Goal: Task Accomplishment & Management: Use online tool/utility

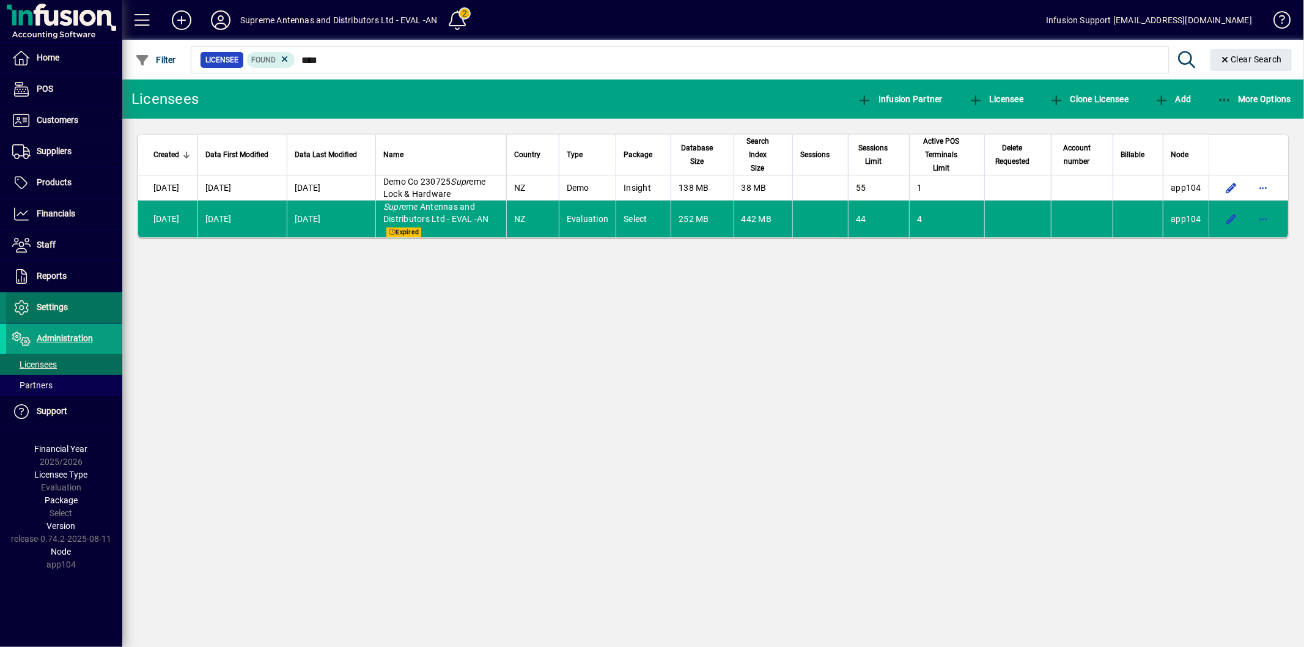
click at [46, 304] on span "Settings" at bounding box center [52, 307] width 31 height 10
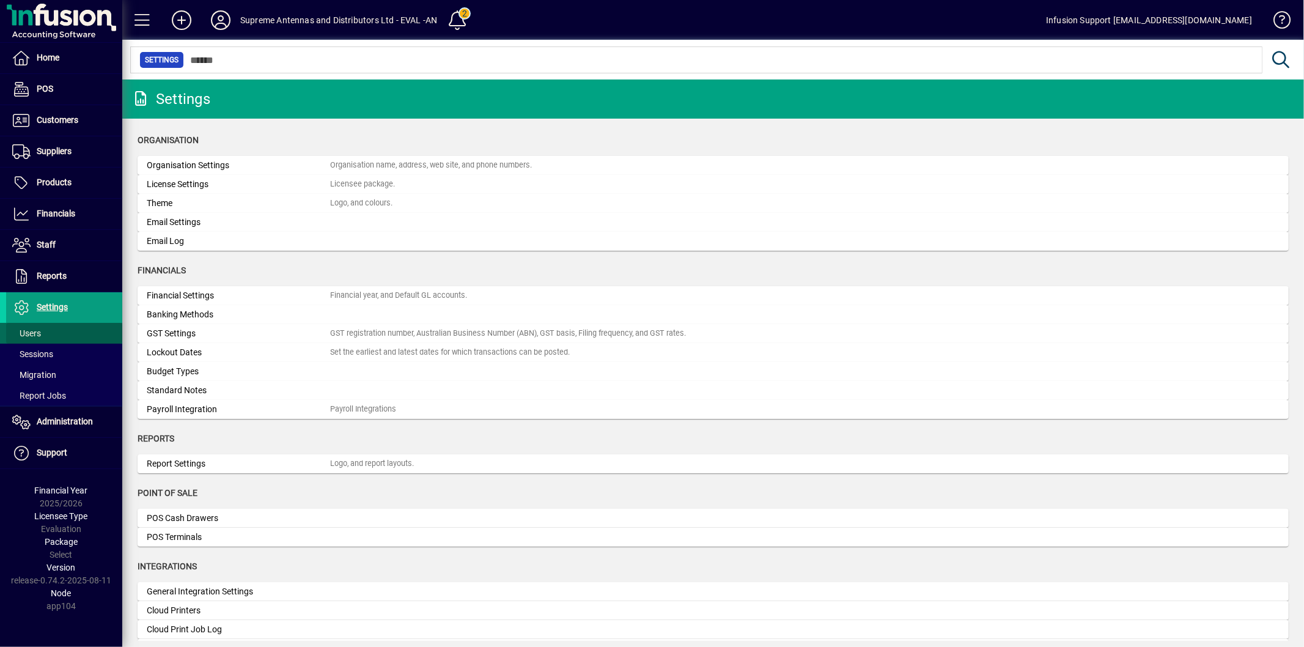
click at [39, 336] on span "Users" at bounding box center [26, 333] width 29 height 10
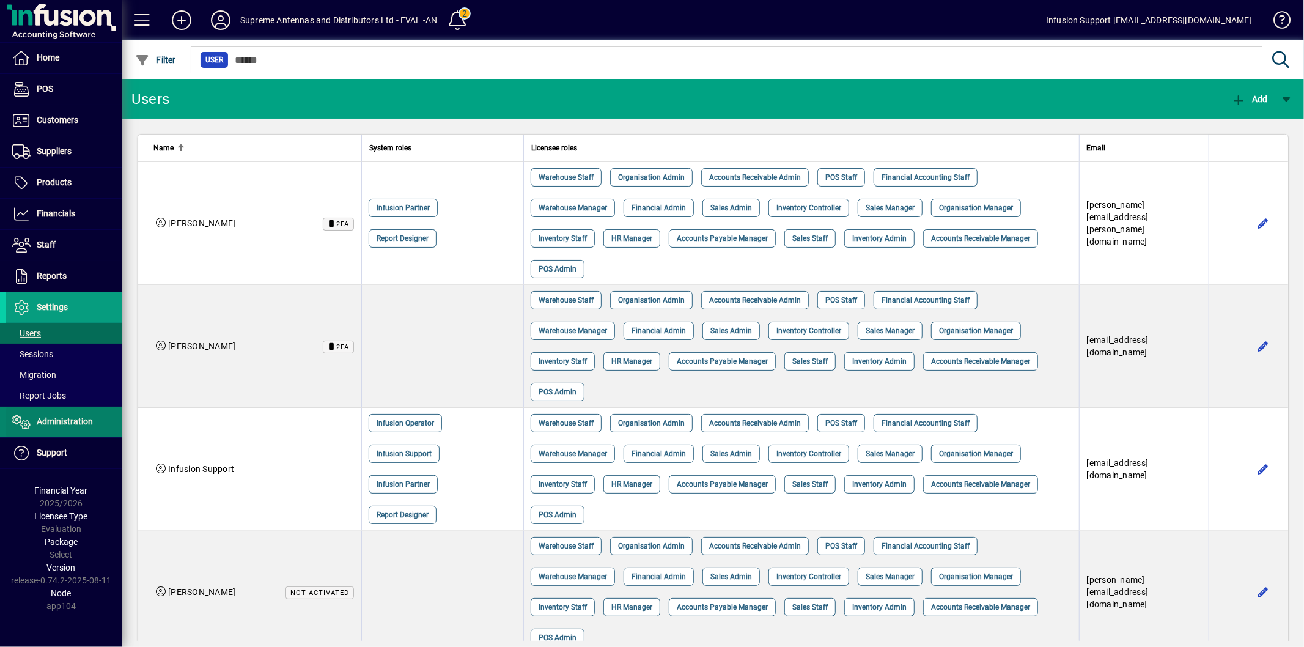
click at [58, 419] on span "Administration" at bounding box center [65, 421] width 56 height 10
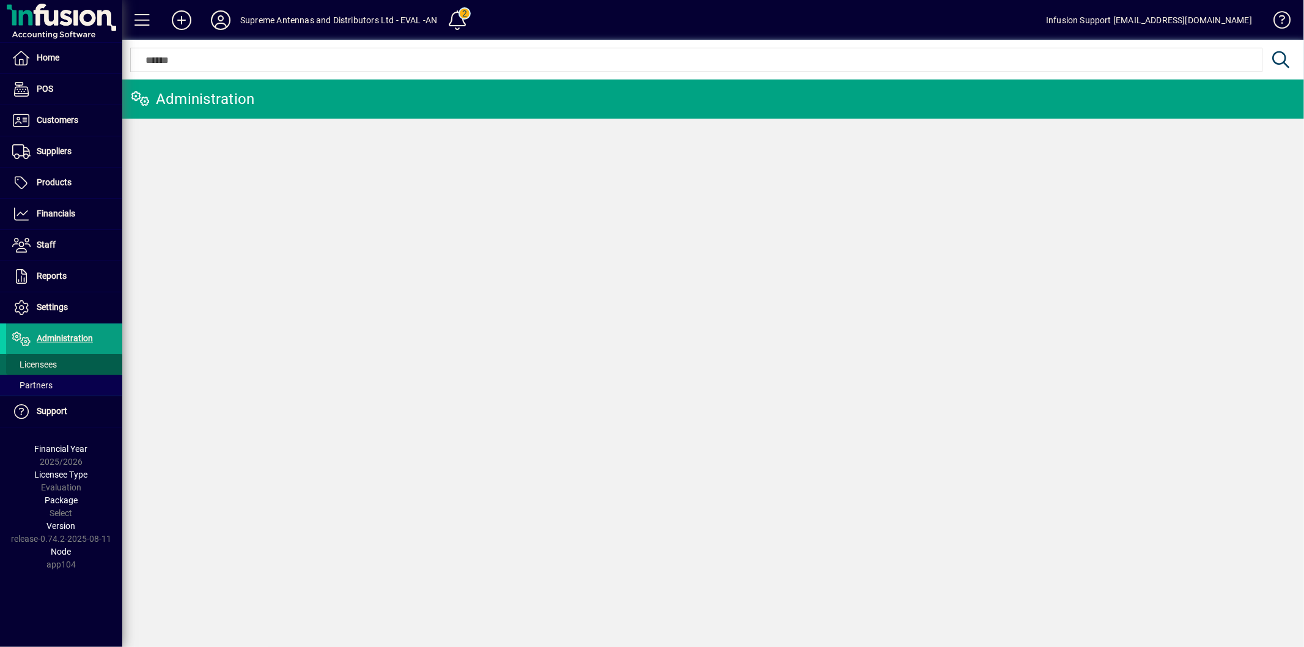
click at [74, 365] on span at bounding box center [64, 364] width 116 height 29
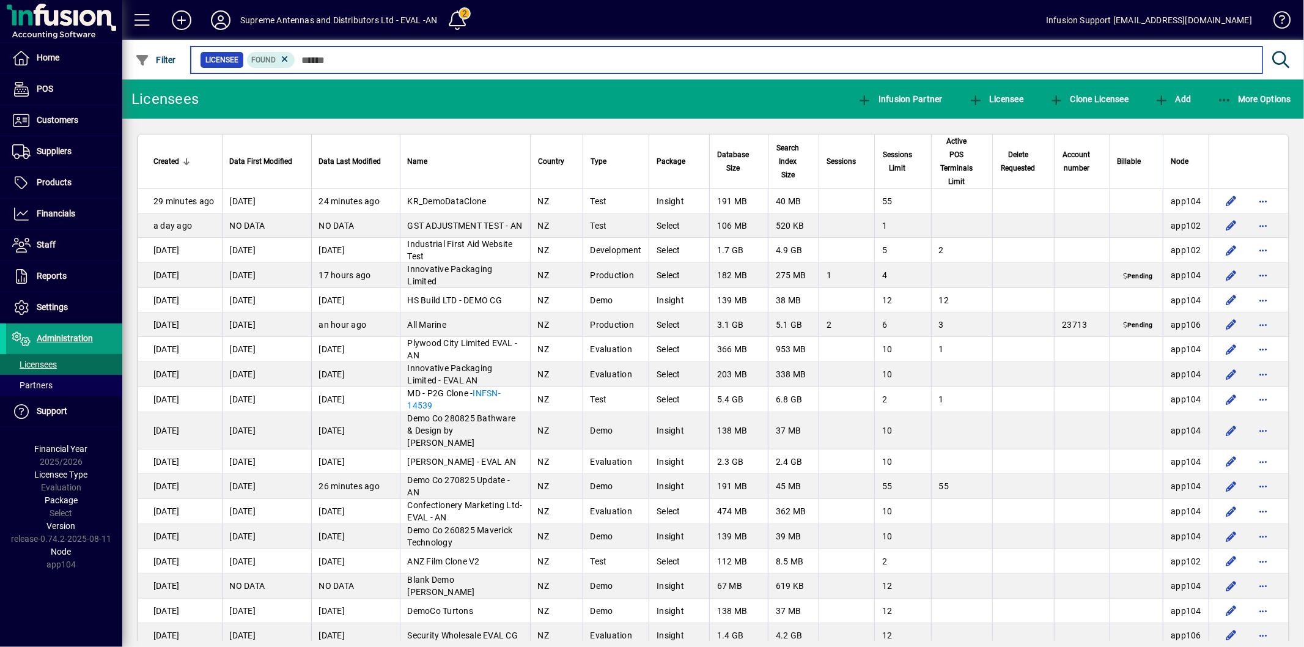
click at [396, 56] on input "text" at bounding box center [773, 59] width 957 height 17
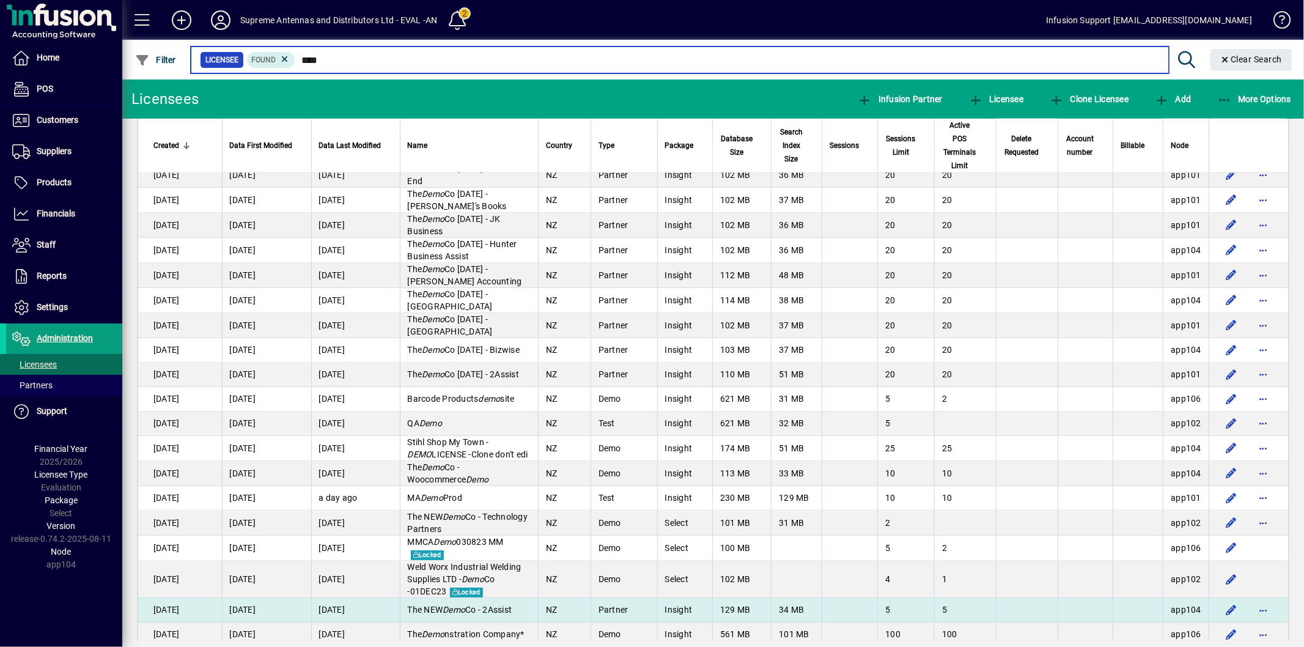
scroll to position [1224, 0]
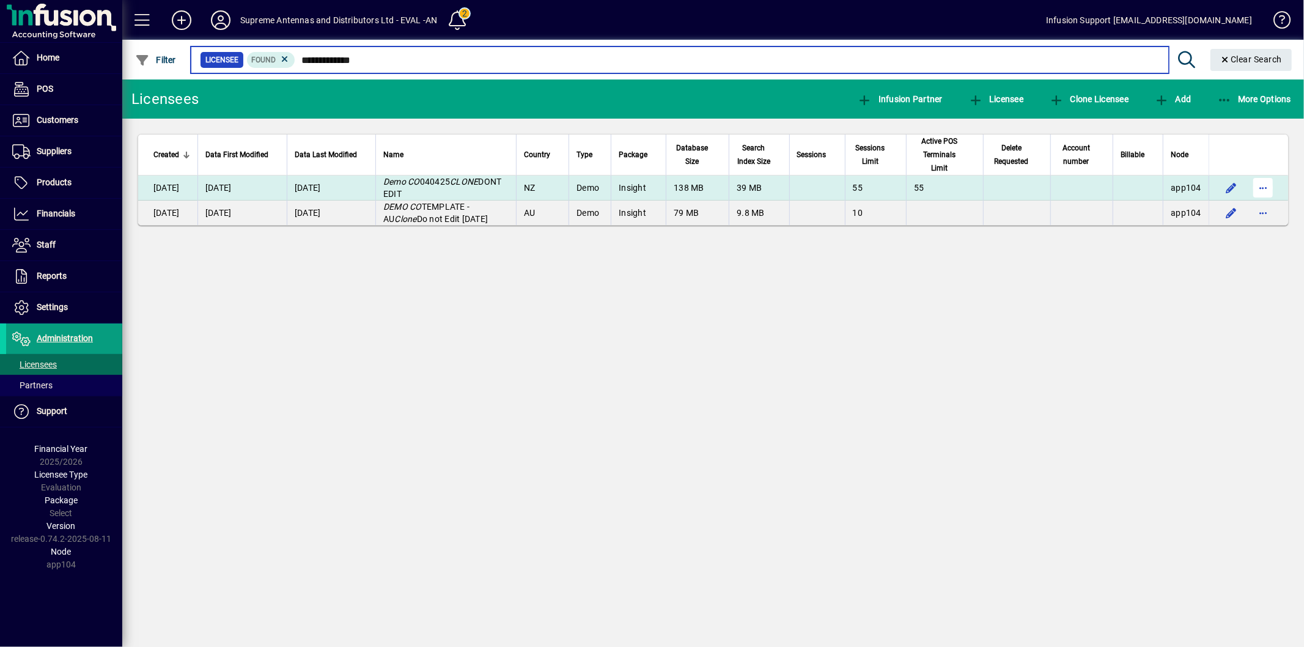
type input "**********"
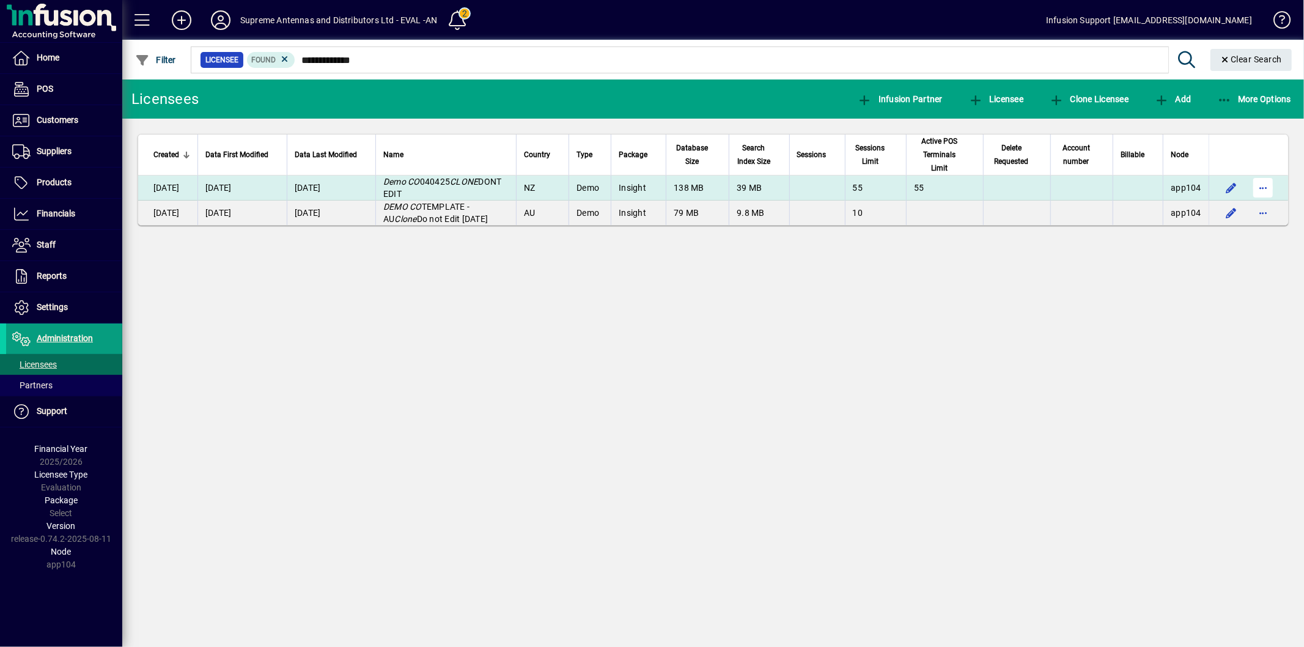
click at [1260, 177] on span "button" at bounding box center [1262, 187] width 29 height 29
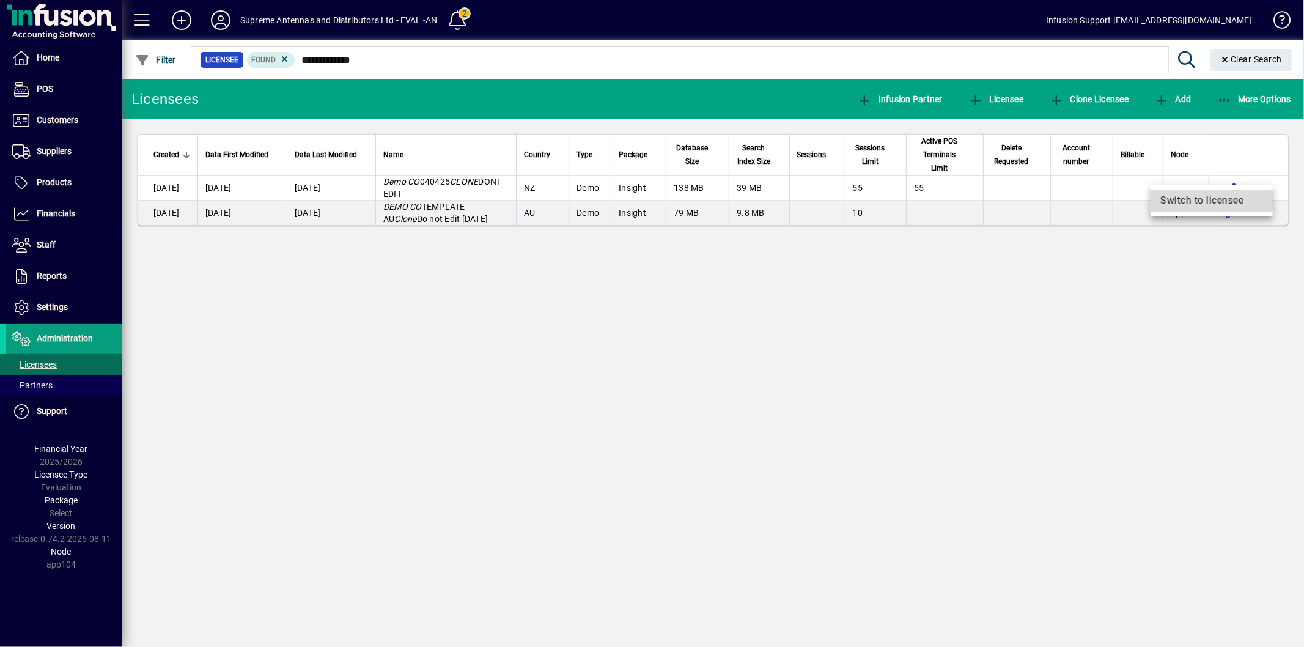
click at [1187, 199] on span "Switch to licensee" at bounding box center [1211, 200] width 103 height 15
